Goal: Information Seeking & Learning: Find specific fact

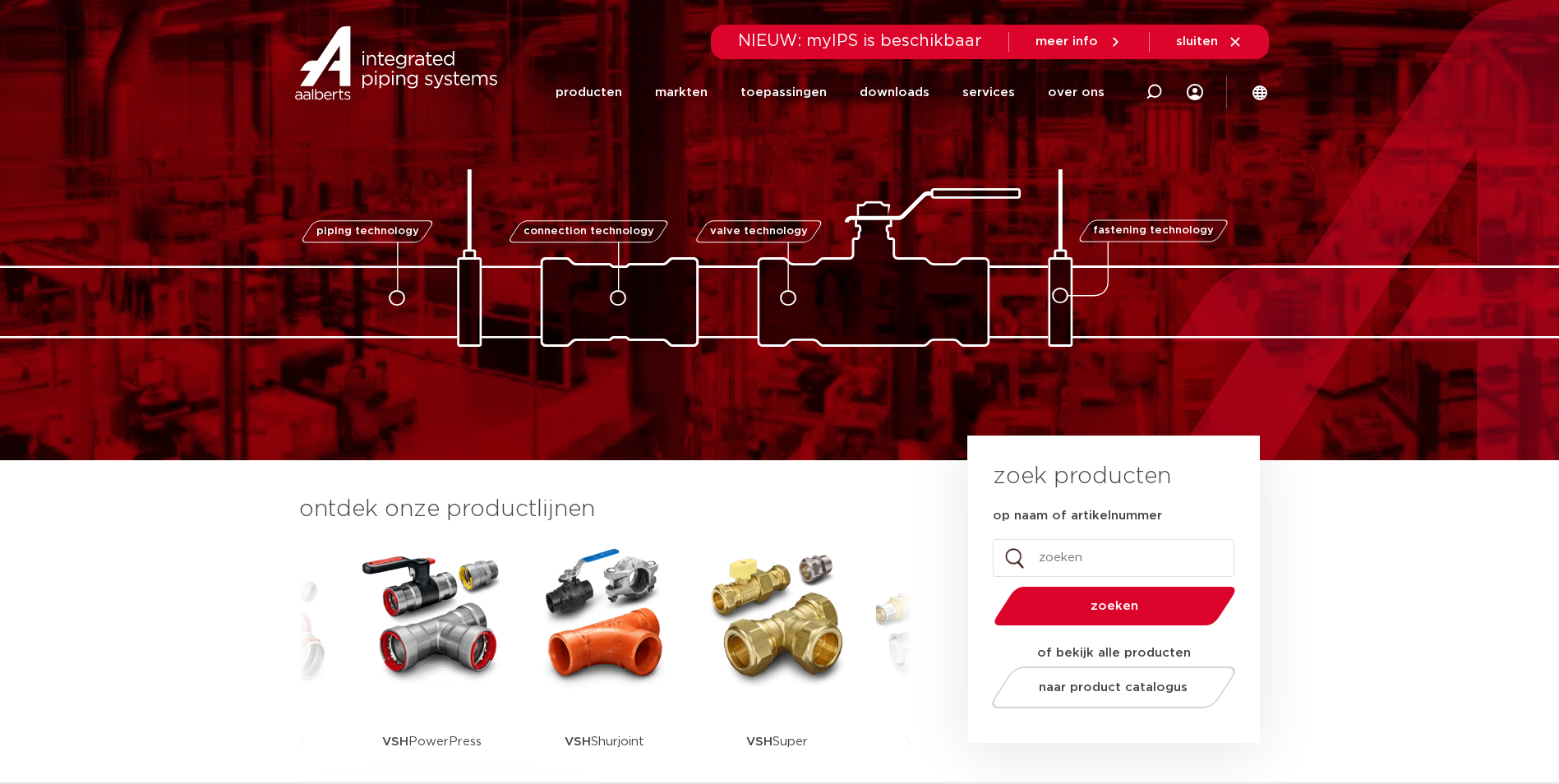
click at [570, 671] on img at bounding box center [605, 616] width 148 height 148
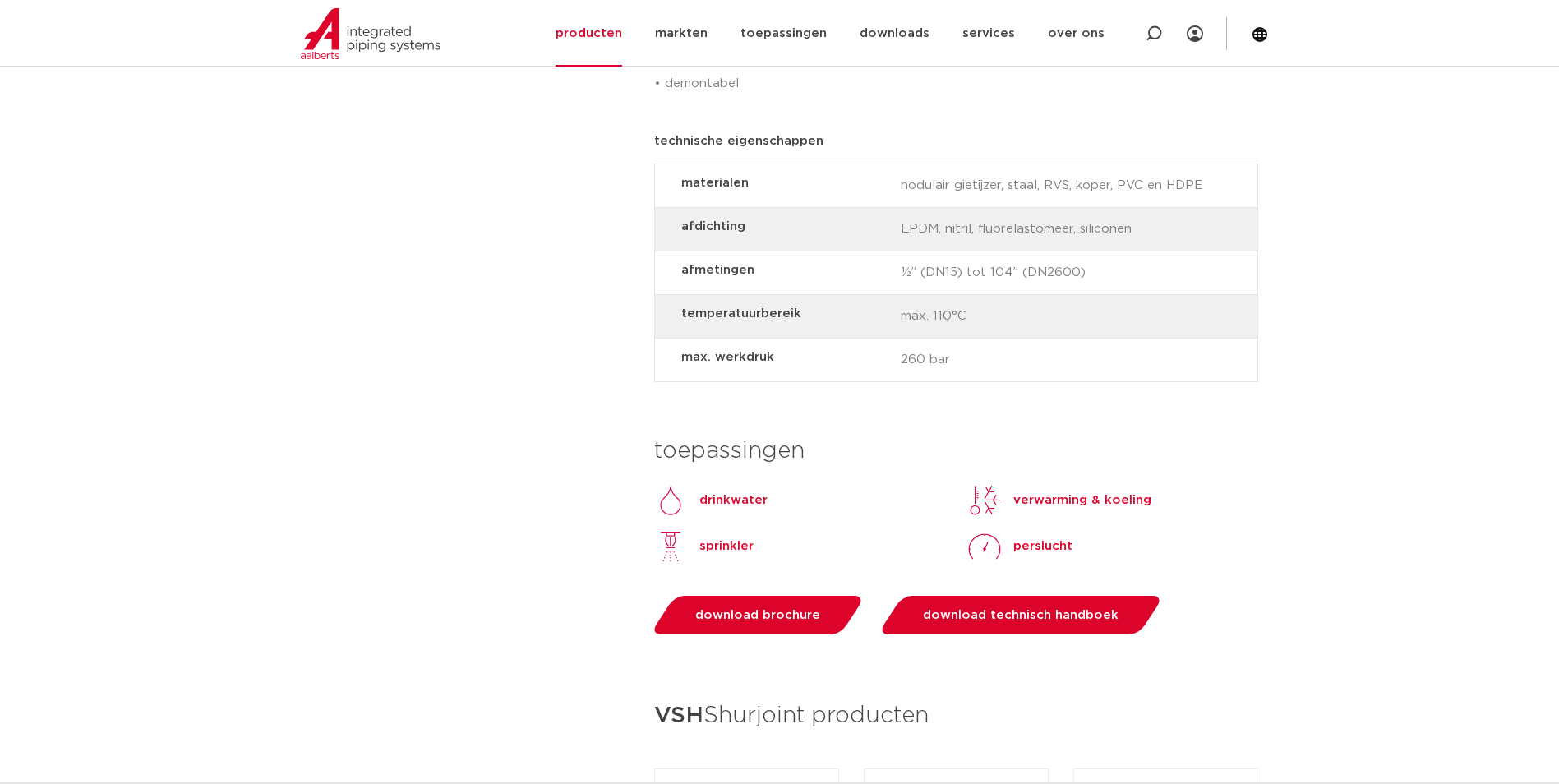
scroll to position [1807, 0]
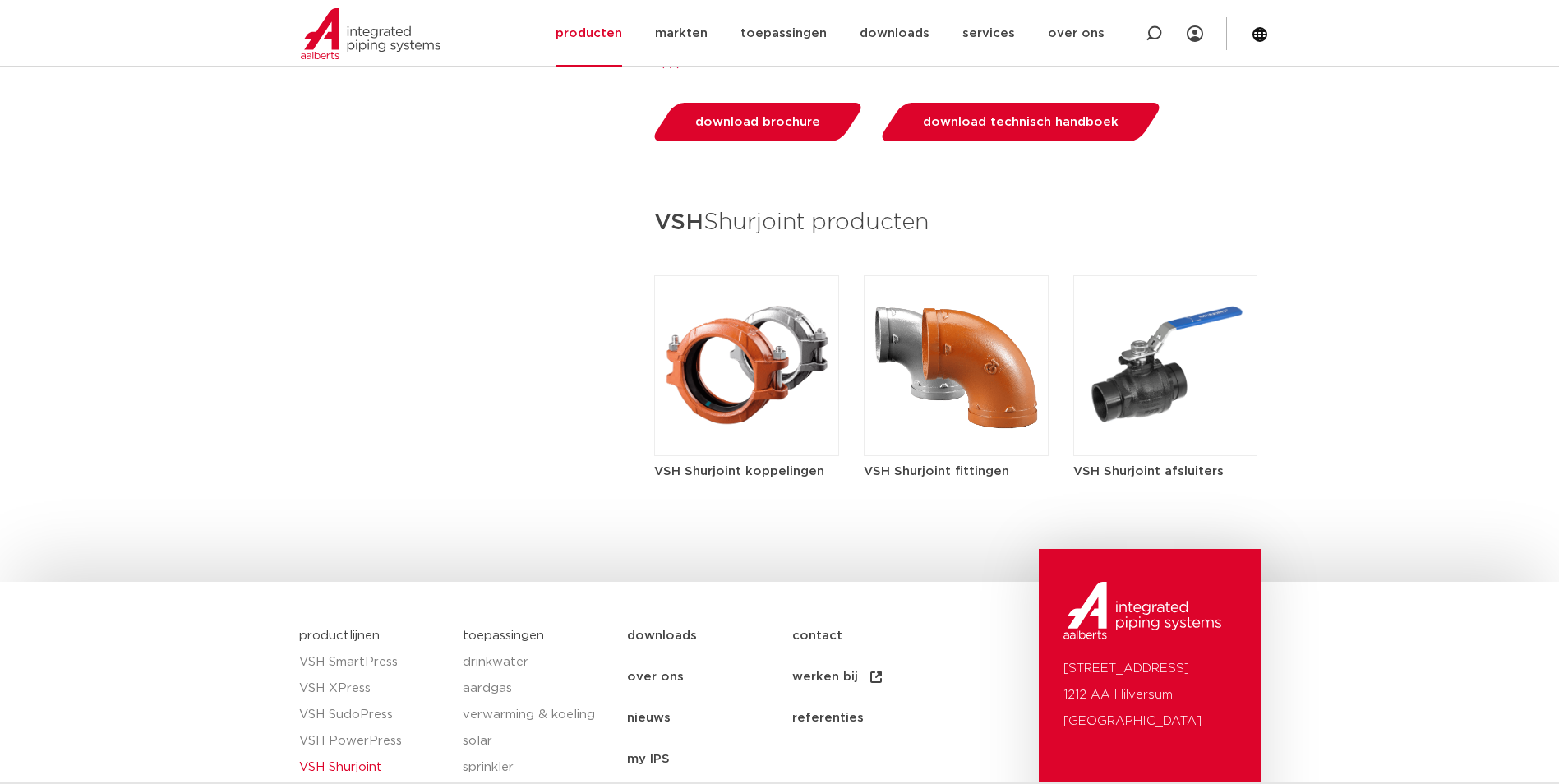
click at [787, 432] on img at bounding box center [746, 365] width 184 height 181
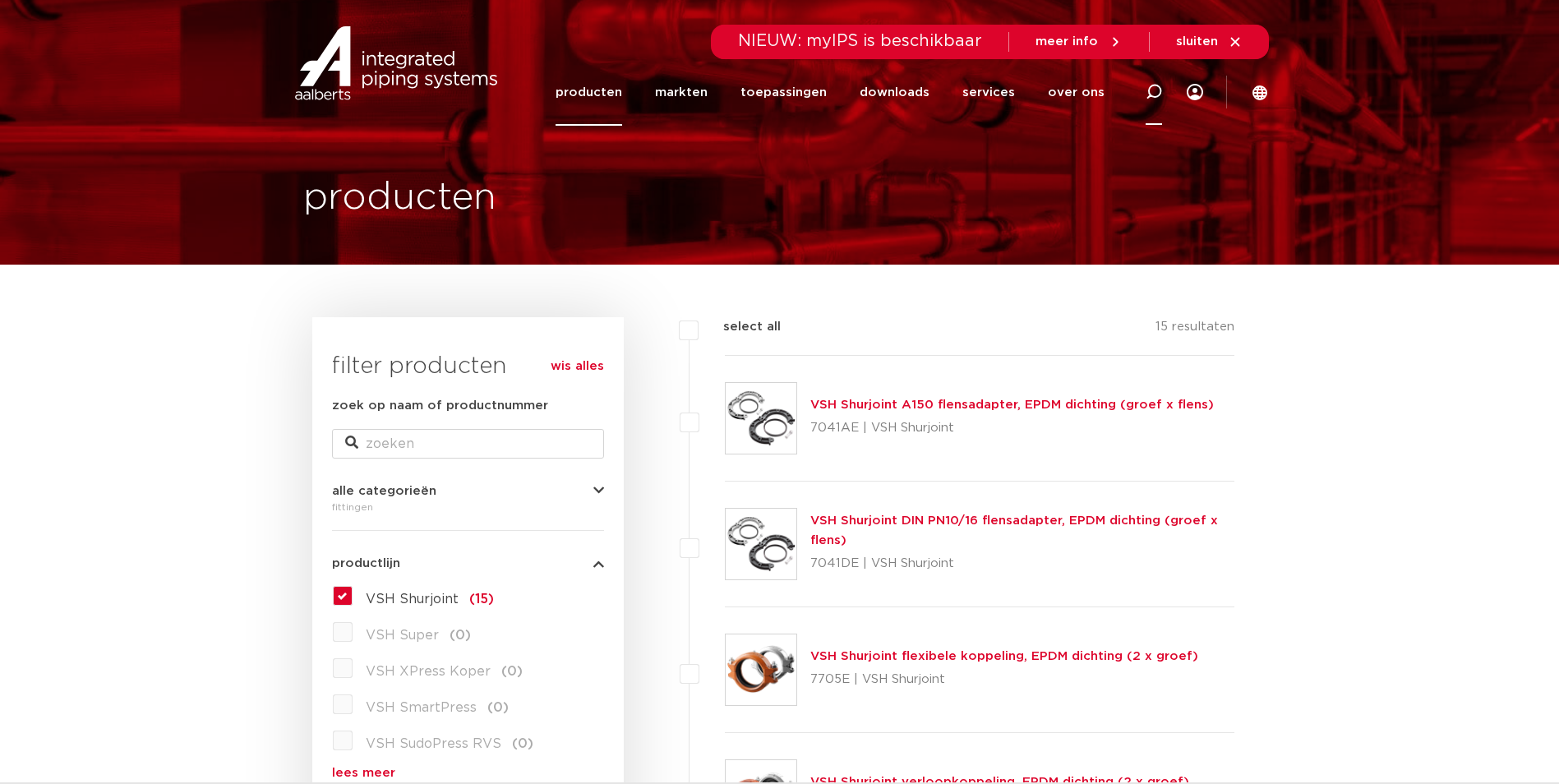
click at [1155, 95] on icon at bounding box center [1154, 92] width 17 height 17
click at [433, 445] on input "zoek op naam of productnummer" at bounding box center [467, 444] width 272 height 30
paste input "177050029E01"
type input "177050029E01"
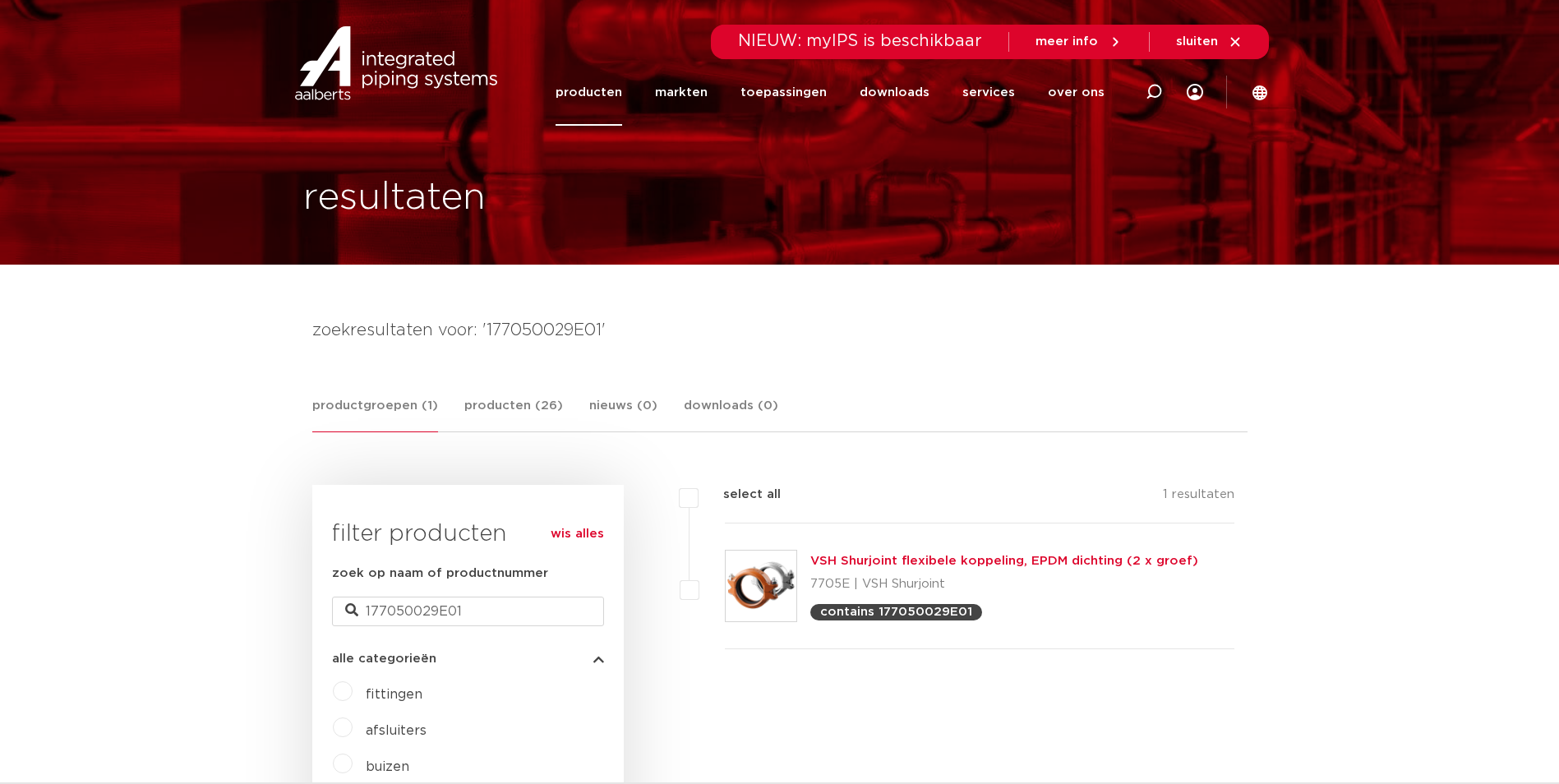
click at [960, 560] on link "VSH Shurjoint flexibele koppeling, EPDM dichting (2 x groef)" at bounding box center [1004, 560] width 387 height 12
click at [937, 560] on link "VSH Shurjoint flexibele koppeling, EPDM dichting (2 x groef)" at bounding box center [1004, 560] width 387 height 12
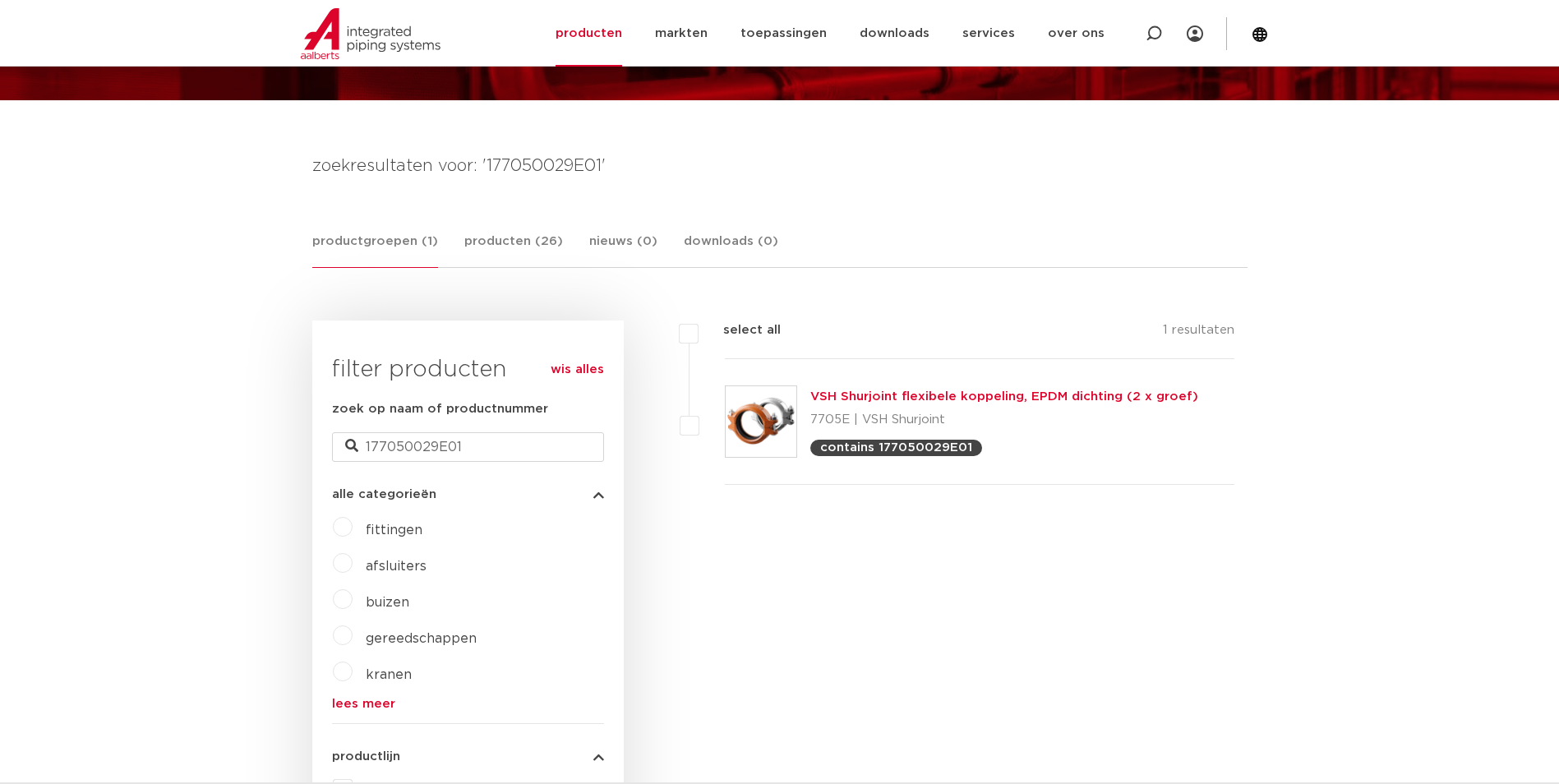
scroll to position [247, 0]
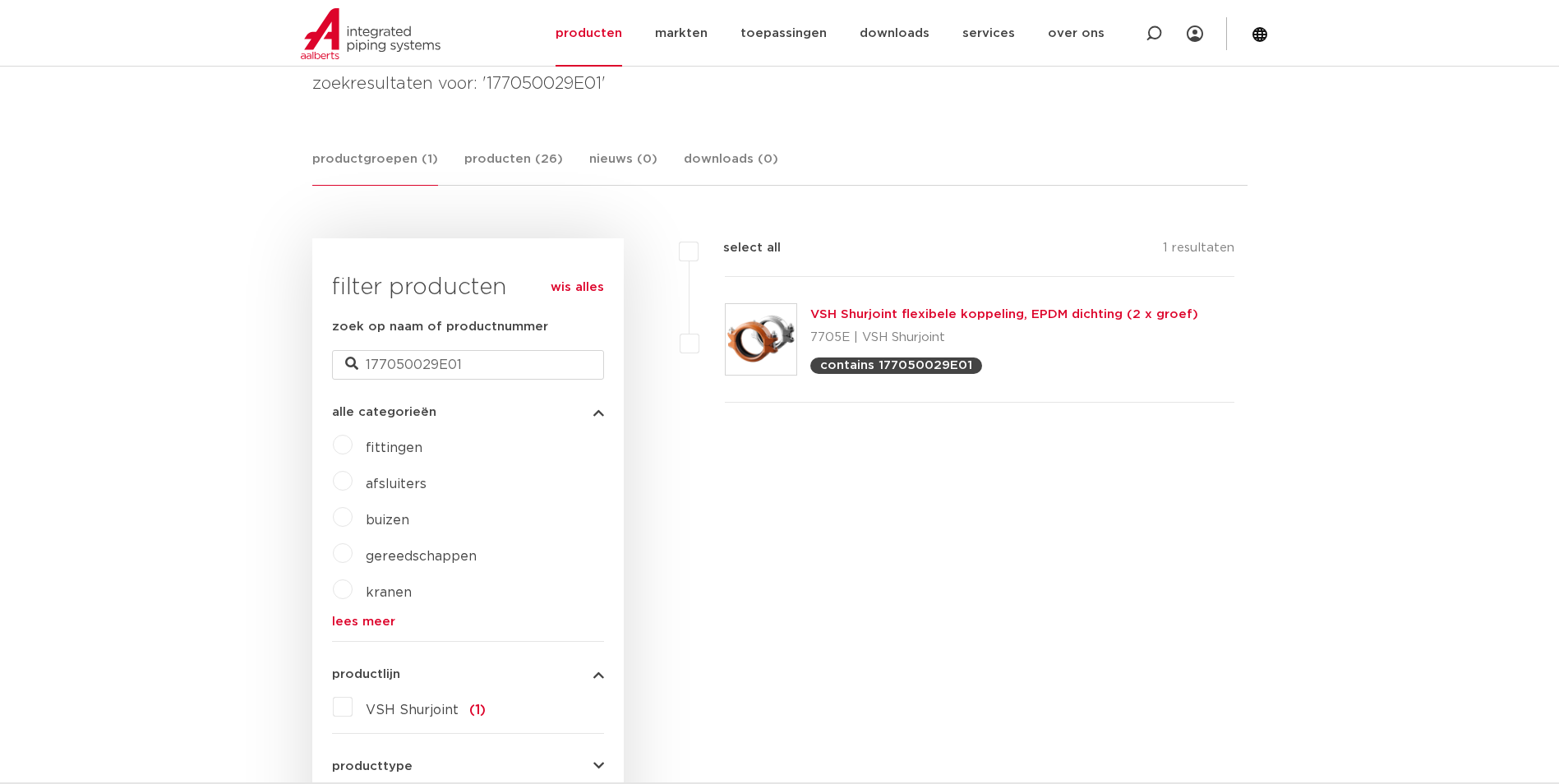
click at [725, 330] on label at bounding box center [725, 330] width 0 height 0
checkbox input "true"
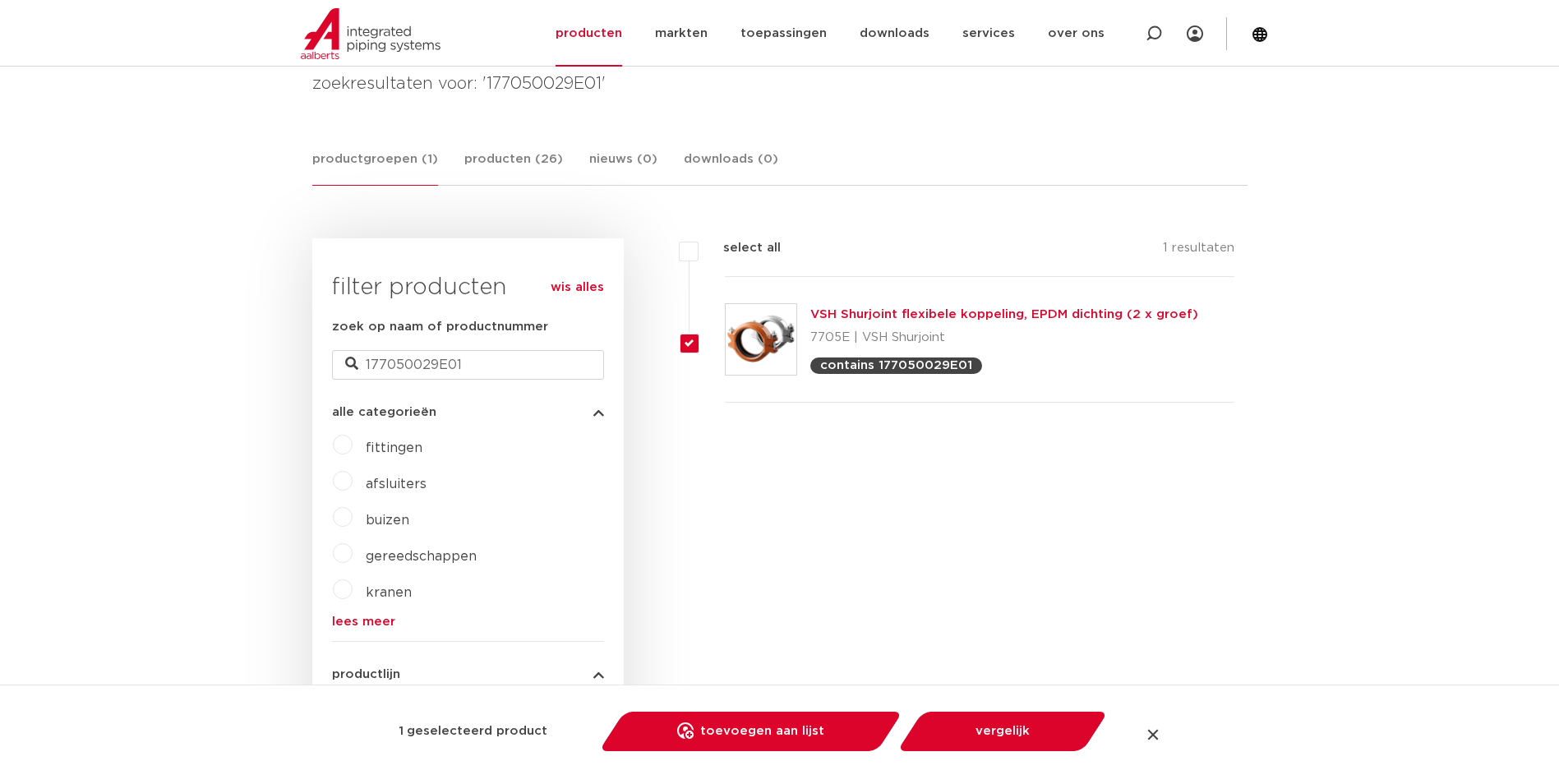
click at [896, 320] on link "VSH Shurjoint flexibele koppeling, EPDM dichting (2 x groef)" at bounding box center [1004, 313] width 387 height 12
click at [1159, 740] on div at bounding box center [1153, 735] width 17 height 17
checkbox input "false"
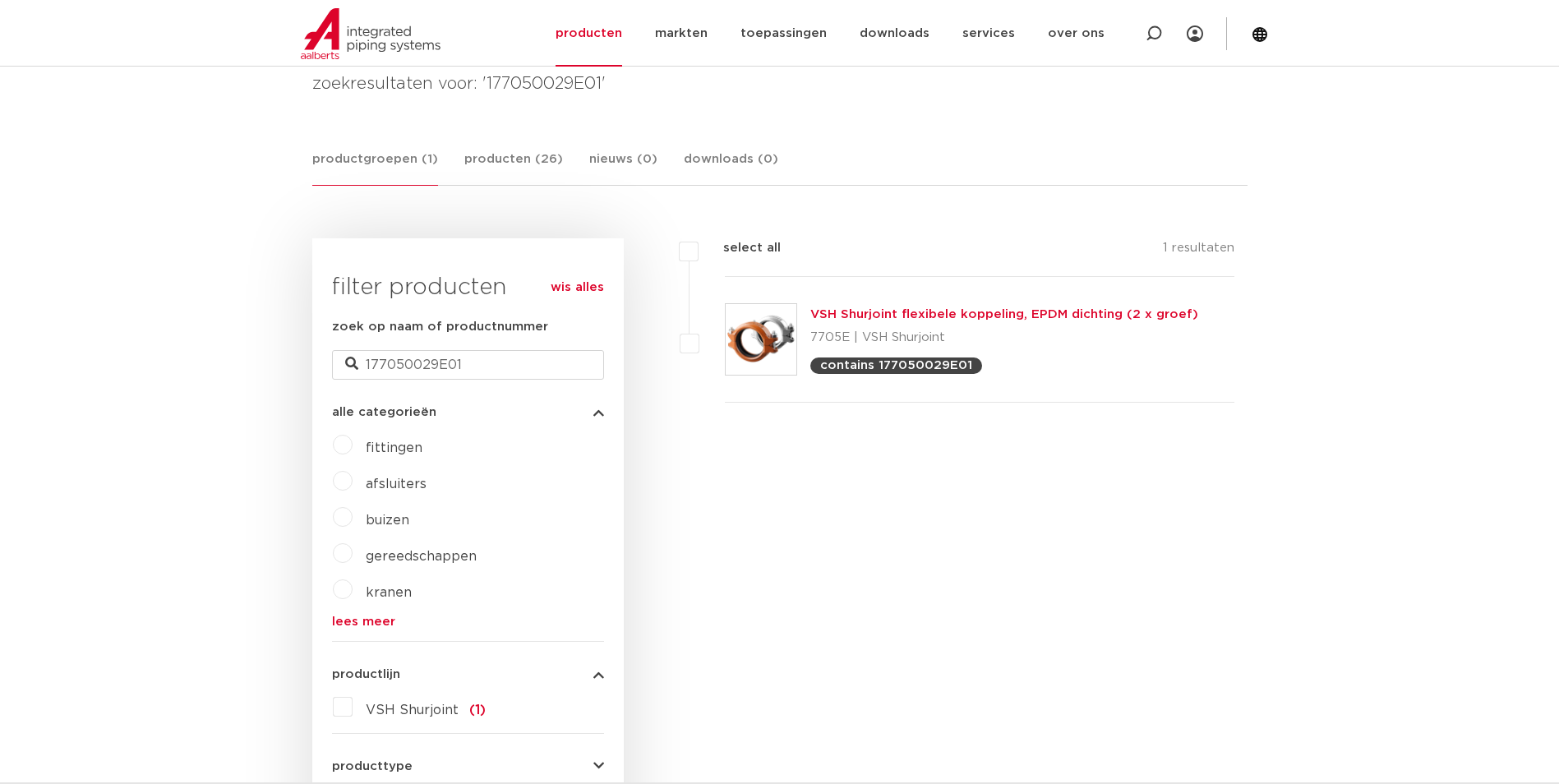
click at [1130, 322] on div "VSH Shurjoint flexibele koppeling, EPDM dichting (2 x groef) 7705E | VSH Shurjo…" at bounding box center [1004, 339] width 387 height 69
click at [1130, 321] on link "VSH Shurjoint flexibele koppeling, EPDM dichting (2 x groef)" at bounding box center [1004, 313] width 387 height 12
click at [1130, 320] on link "VSH Shurjoint flexibele koppeling, EPDM dichting (2 x groef)" at bounding box center [1004, 313] width 387 height 12
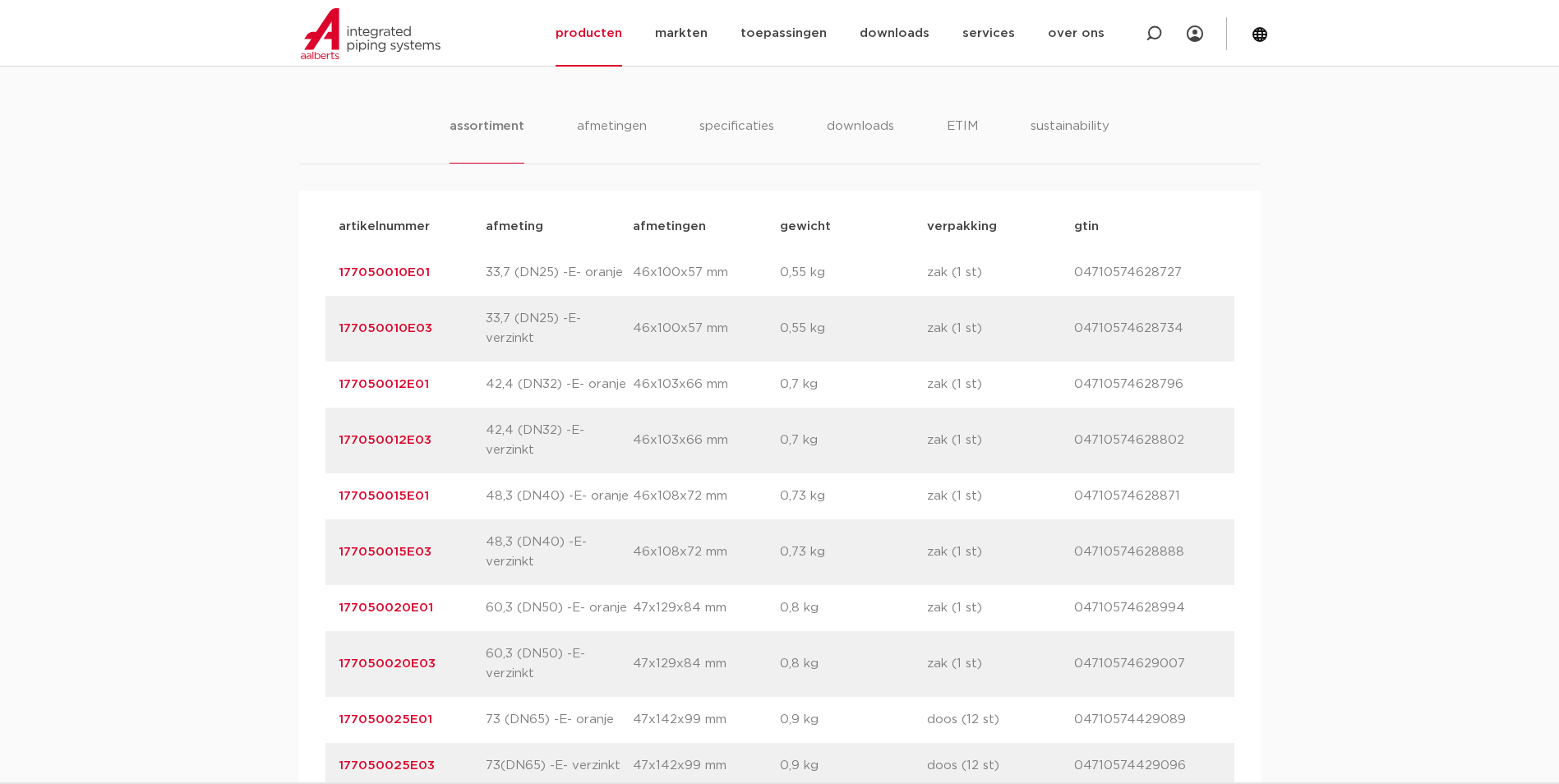
scroll to position [1397, 0]
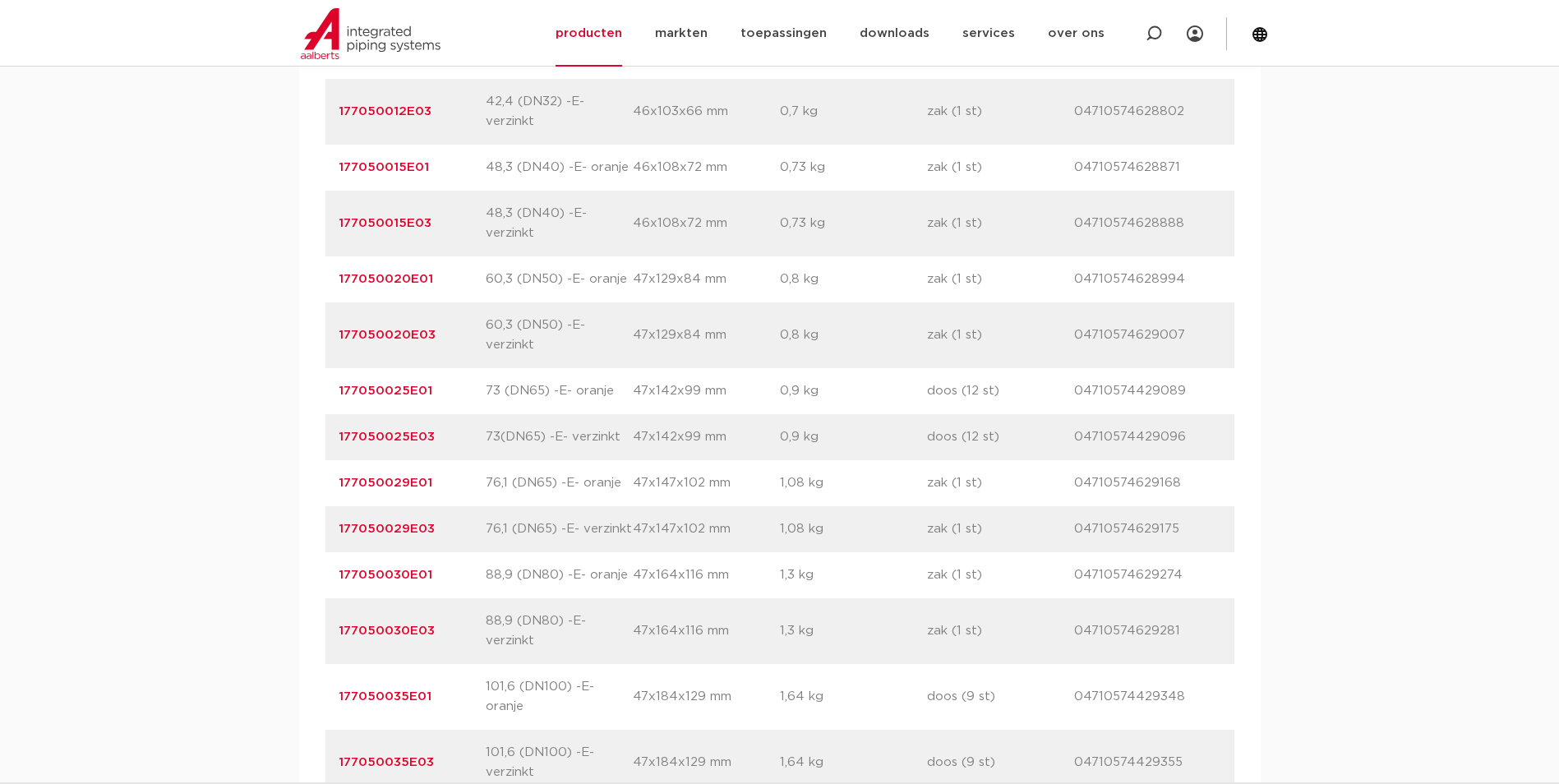
drag, startPoint x: 455, startPoint y: 526, endPoint x: 339, endPoint y: 523, distance: 116.0
click at [339, 523] on p "177050029E03" at bounding box center [412, 528] width 147 height 19
copy link "177050029E03"
